Goal: Task Accomplishment & Management: Use online tool/utility

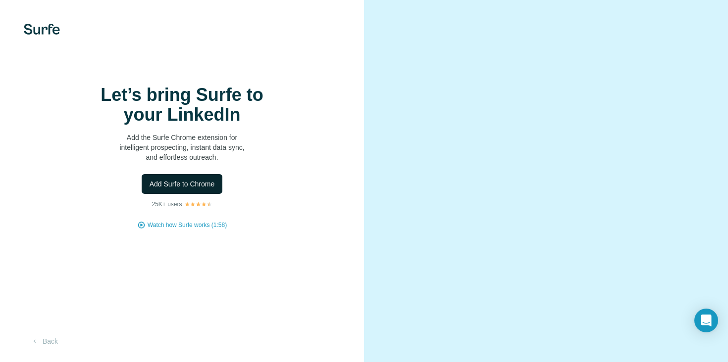
click at [202, 189] on span "Add Surfe to Chrome" at bounding box center [182, 184] width 65 height 10
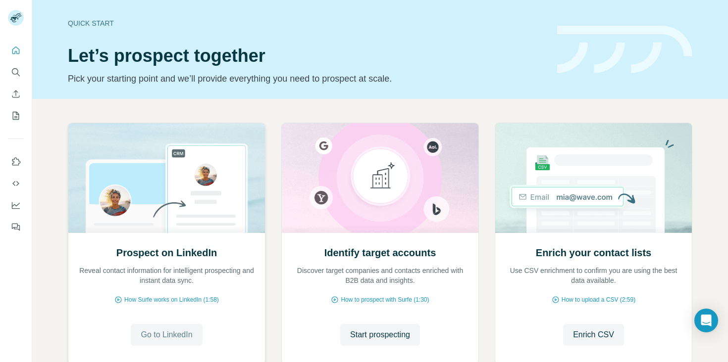
click at [176, 336] on span "Go to LinkedIn" at bounding box center [167, 335] width 52 height 12
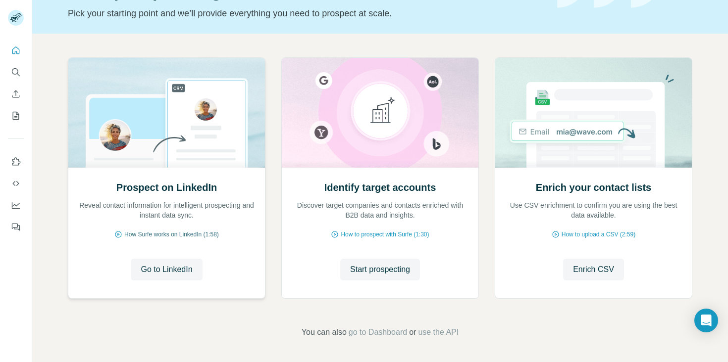
click at [201, 233] on span "How Surfe works on LinkedIn (1:58)" at bounding box center [171, 234] width 95 height 9
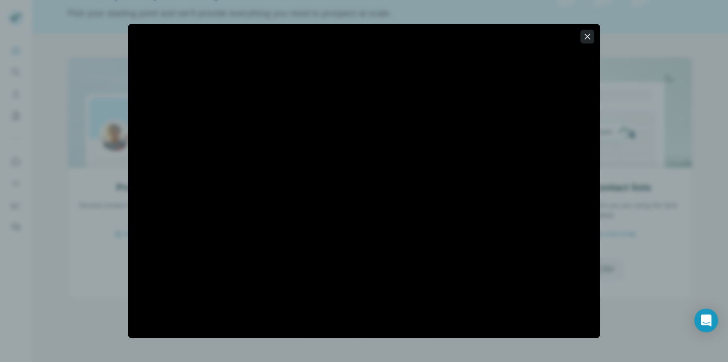
click at [587, 38] on icon "button" at bounding box center [587, 37] width 10 height 10
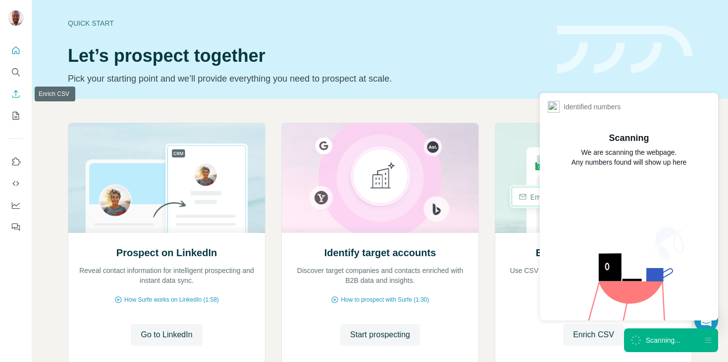
click at [18, 91] on icon "Enrich CSV" at bounding box center [16, 94] width 10 height 10
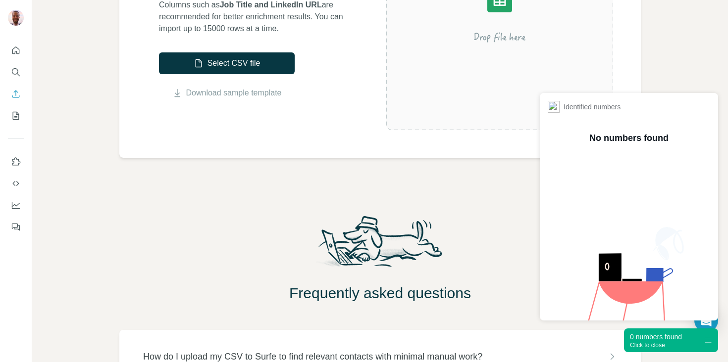
scroll to position [292, 0]
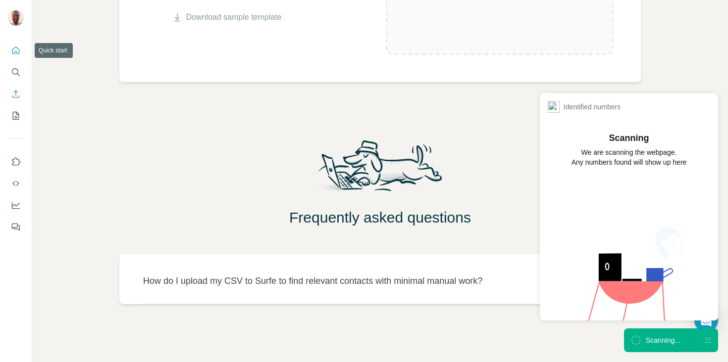
click at [16, 55] on button "Quick start" at bounding box center [16, 51] width 16 height 18
